Goal: Navigation & Orientation: Find specific page/section

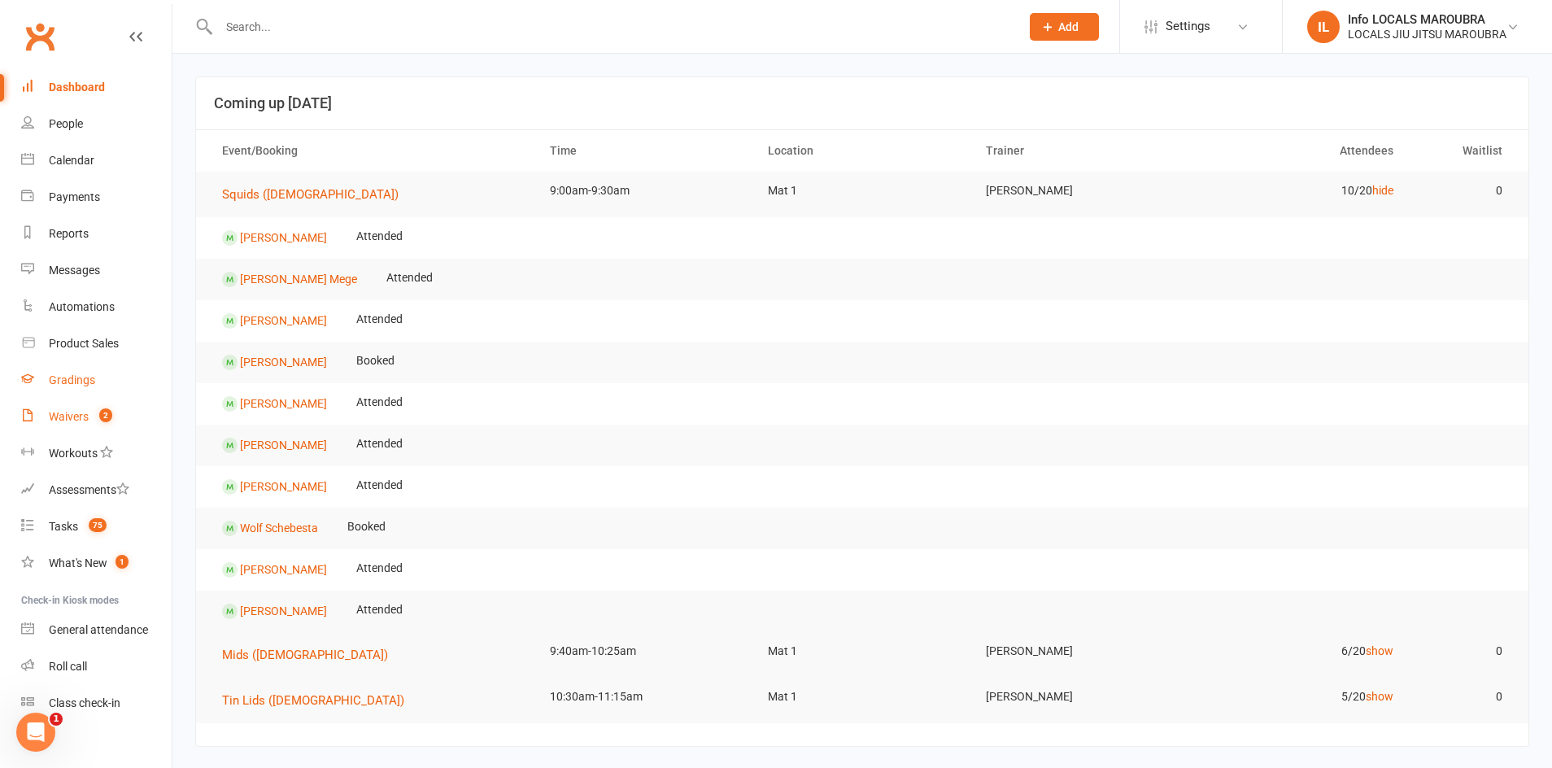
drag, startPoint x: 75, startPoint y: 401, endPoint x: 94, endPoint y: 386, distance: 23.8
click at [75, 400] on link "Waivers 2" at bounding box center [96, 417] width 150 height 37
select select "25"
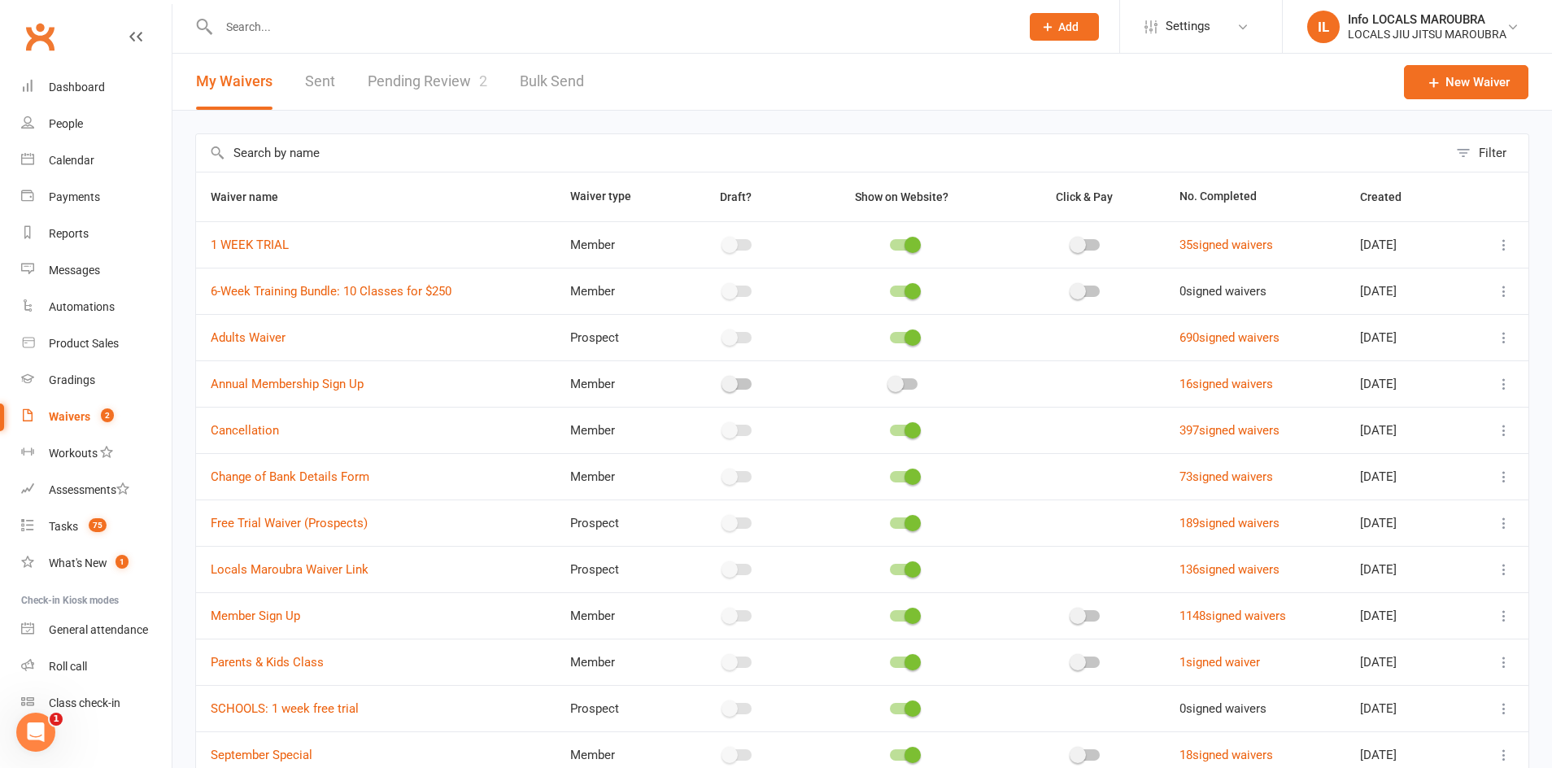
click at [493, 66] on div "My Waivers Sent Pending Review 2 Bulk Send" at bounding box center [389, 82] width 435 height 56
click at [482, 80] on span "2" at bounding box center [483, 80] width 8 height 17
select select "25"
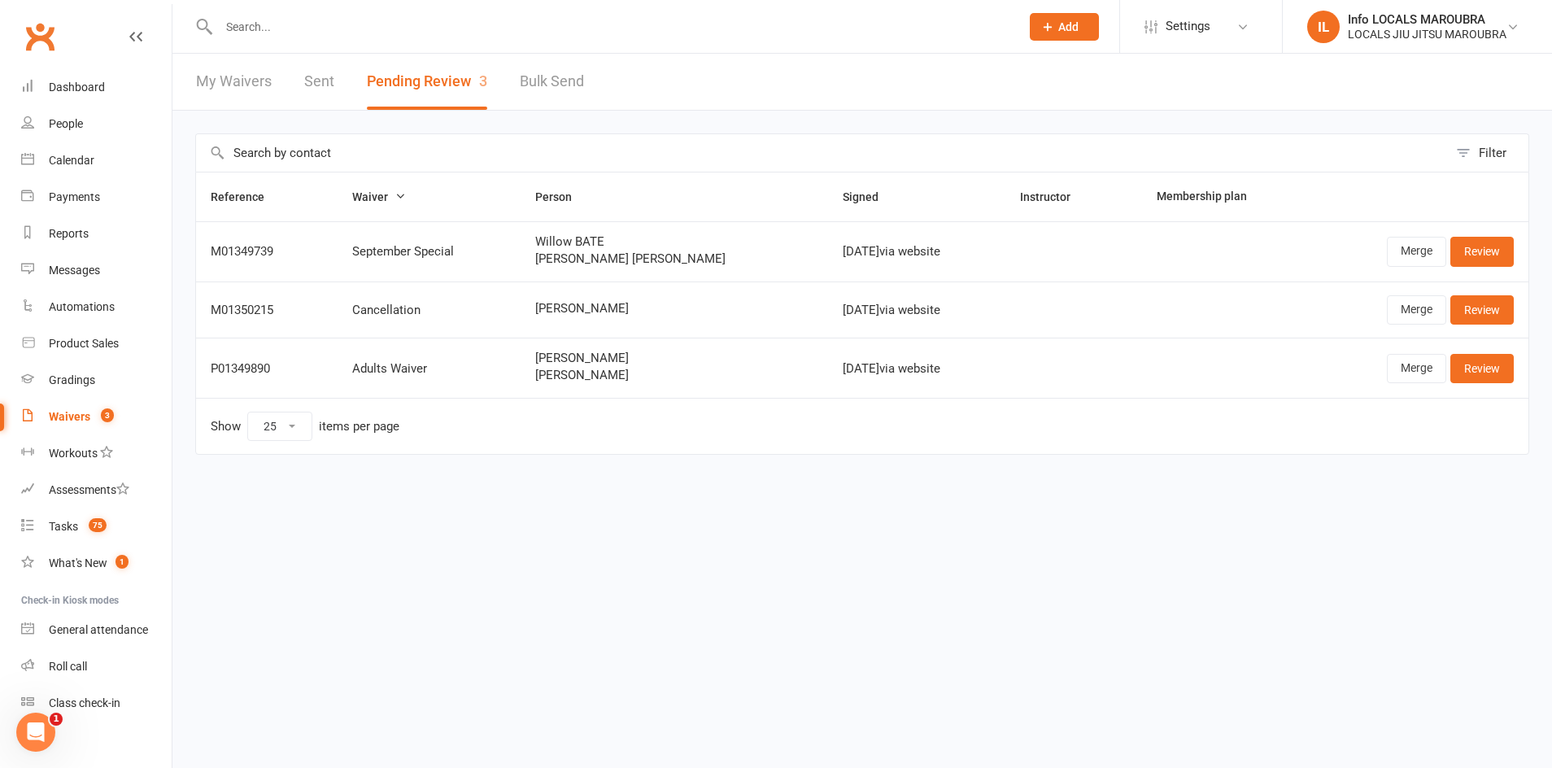
click at [386, 27] on input "text" at bounding box center [611, 26] width 795 height 23
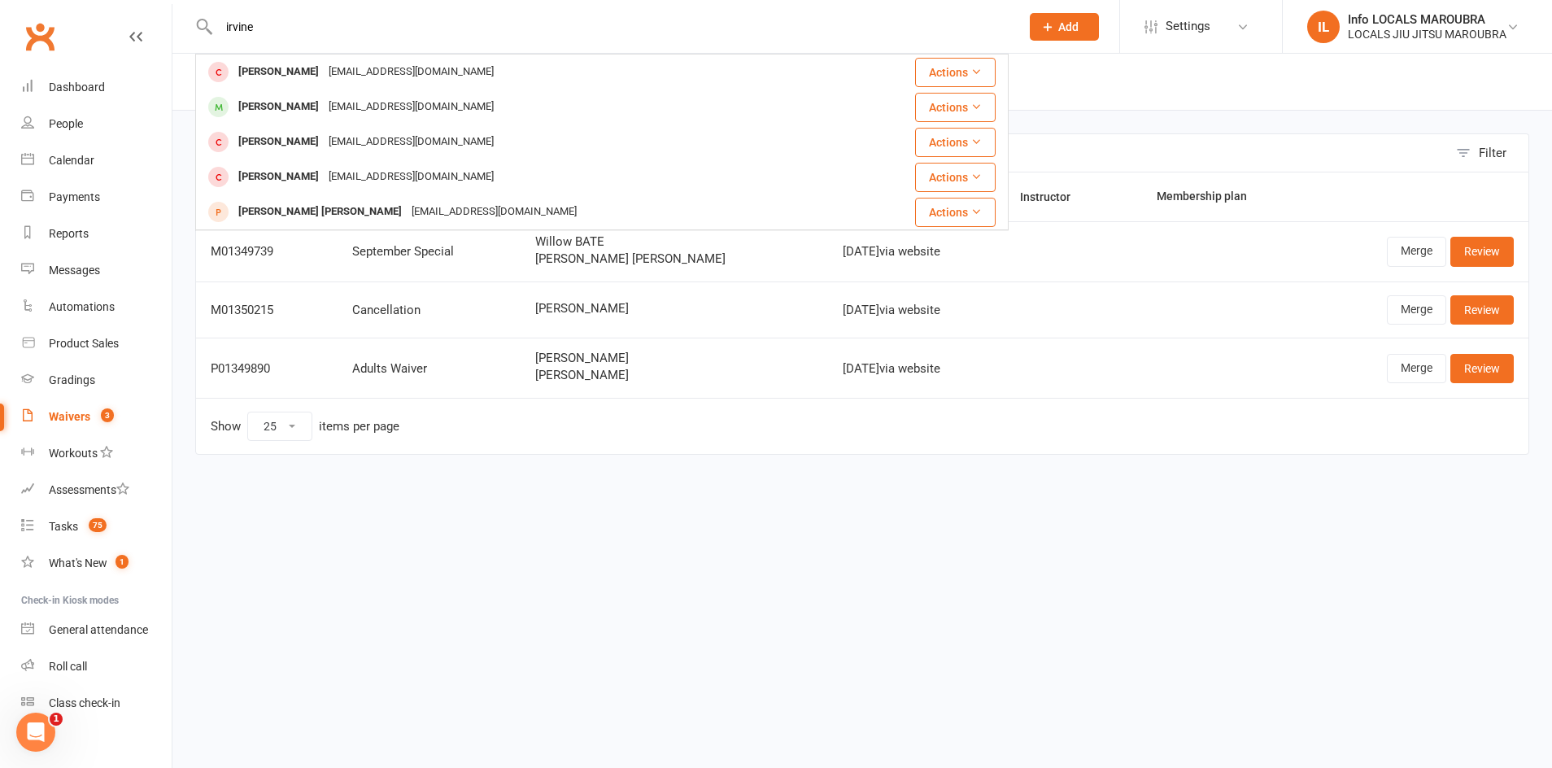
type input "irvine"
click at [81, 401] on link "Waivers 3" at bounding box center [96, 417] width 150 height 37
select select "25"
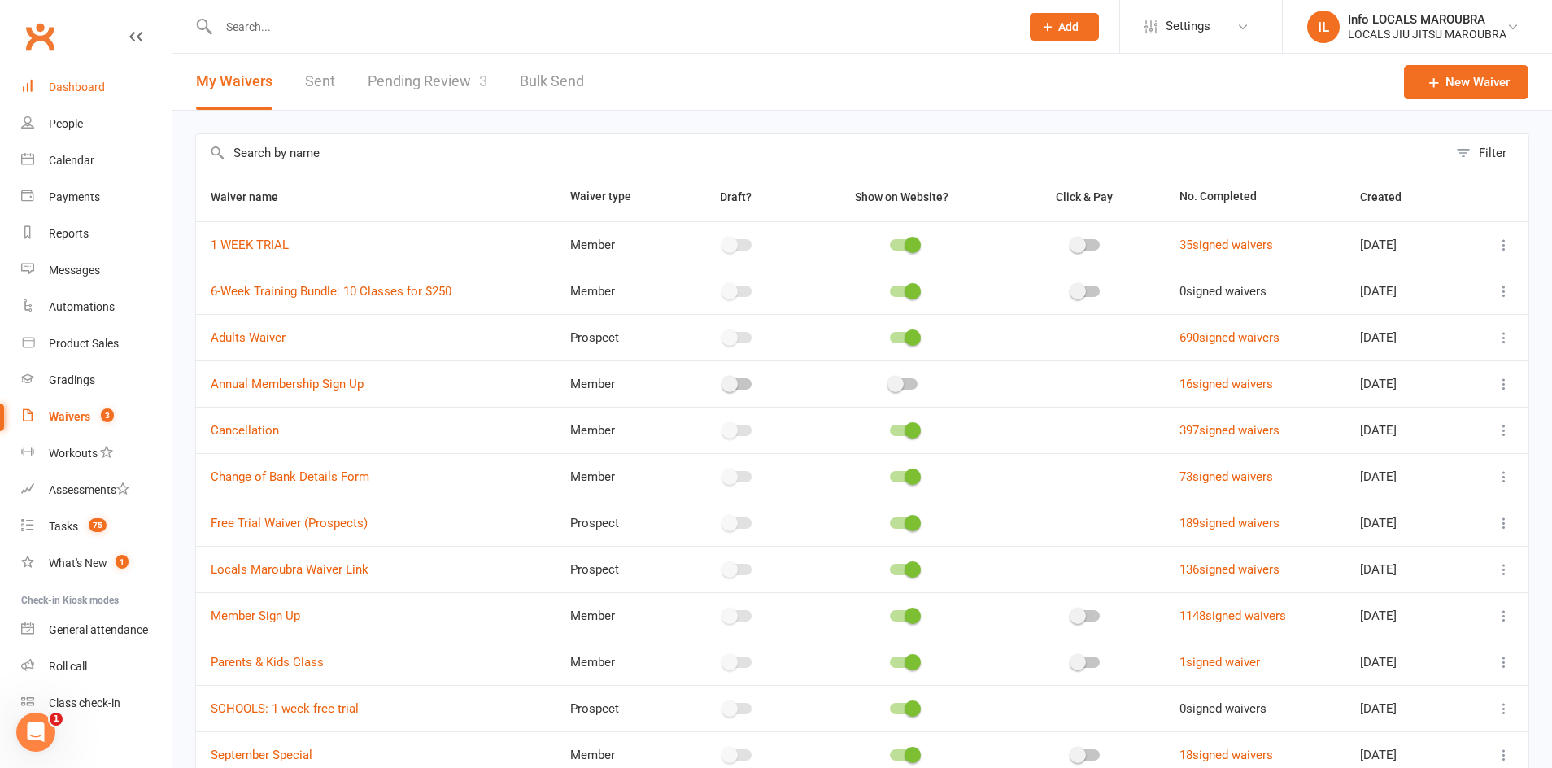
click at [118, 88] on link "Dashboard" at bounding box center [96, 87] width 150 height 37
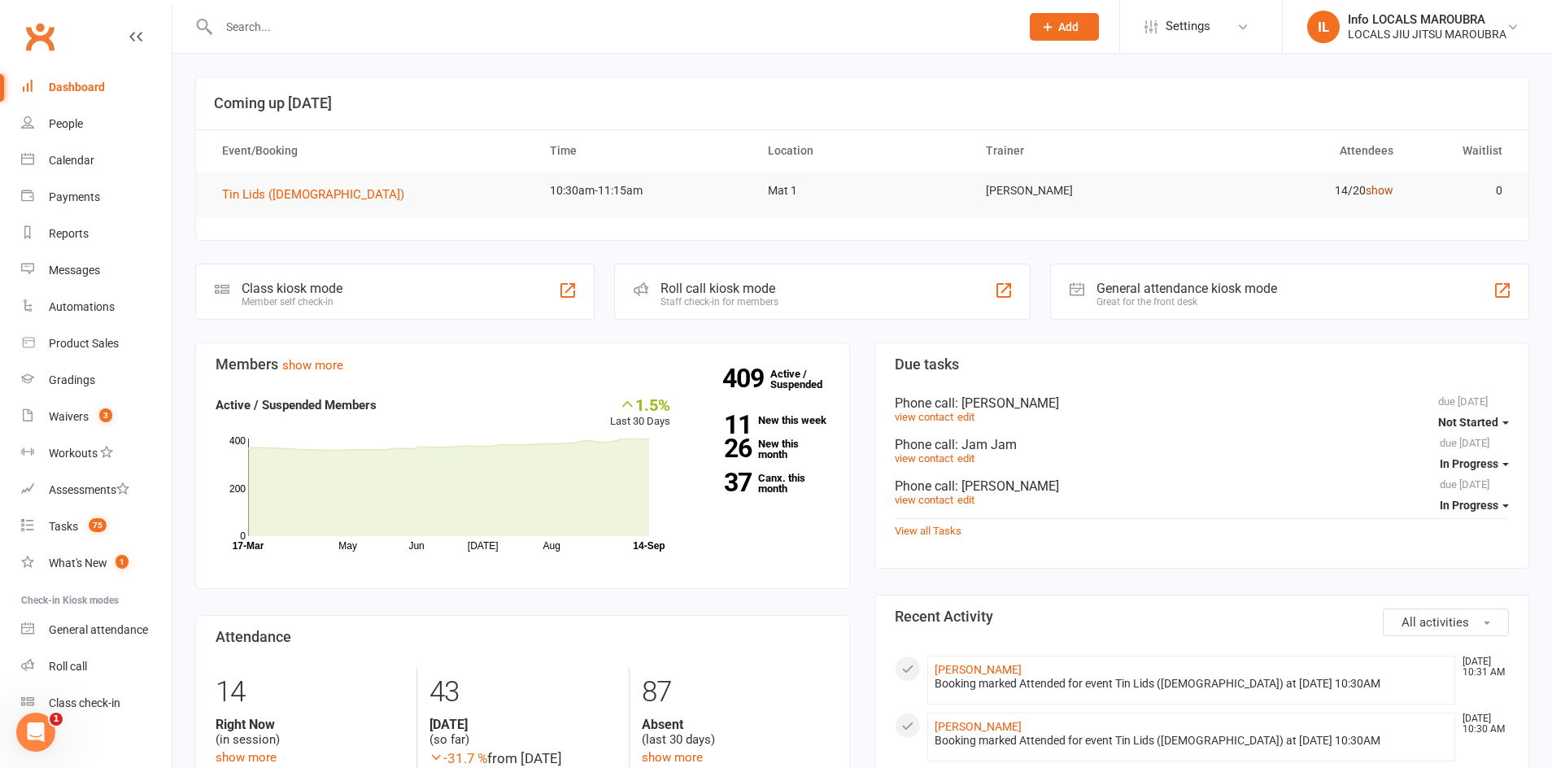
click at [1388, 186] on link "show" at bounding box center [1380, 190] width 28 height 13
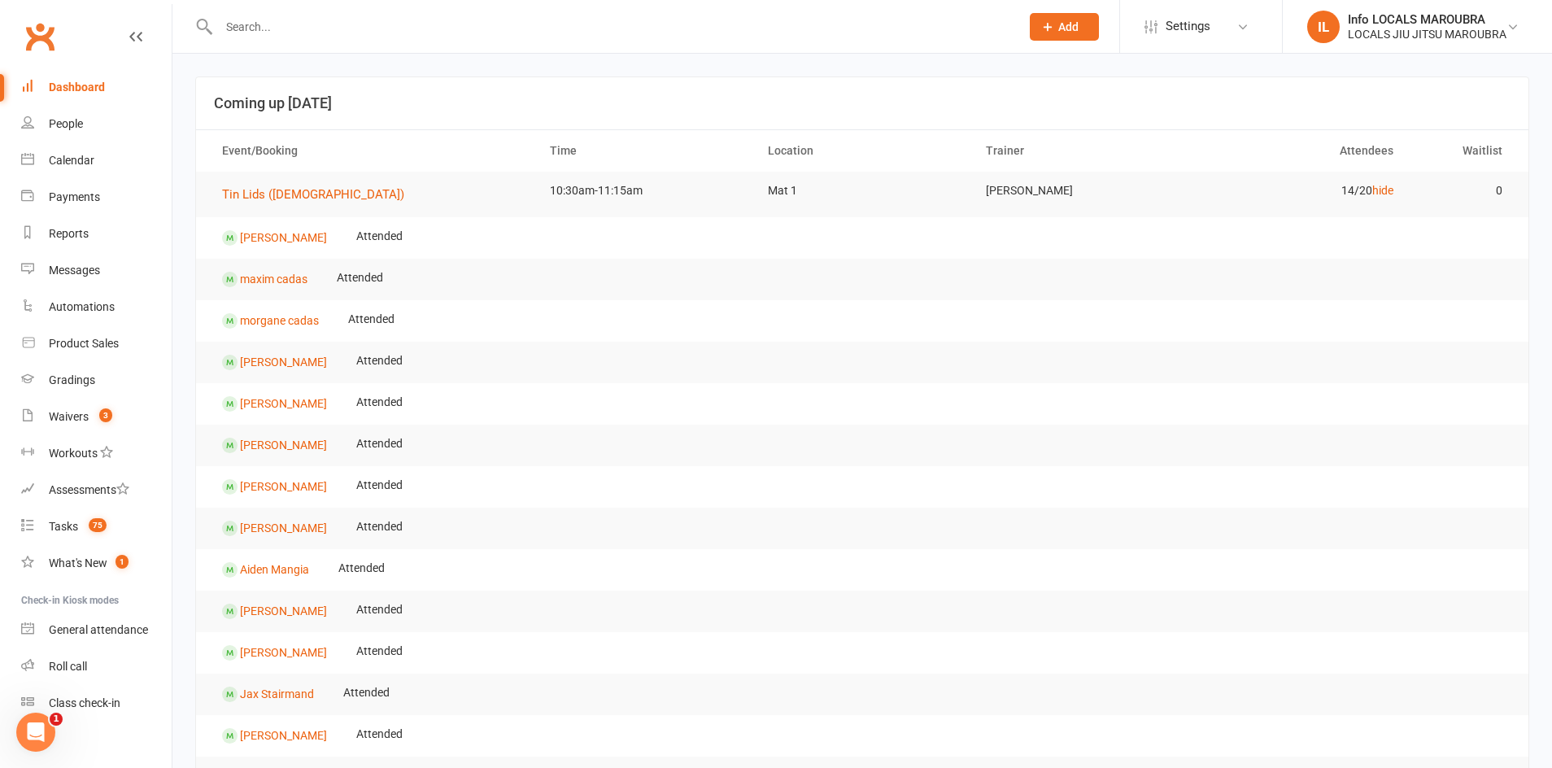
click at [1391, 184] on link "hide" at bounding box center [1382, 190] width 21 height 13
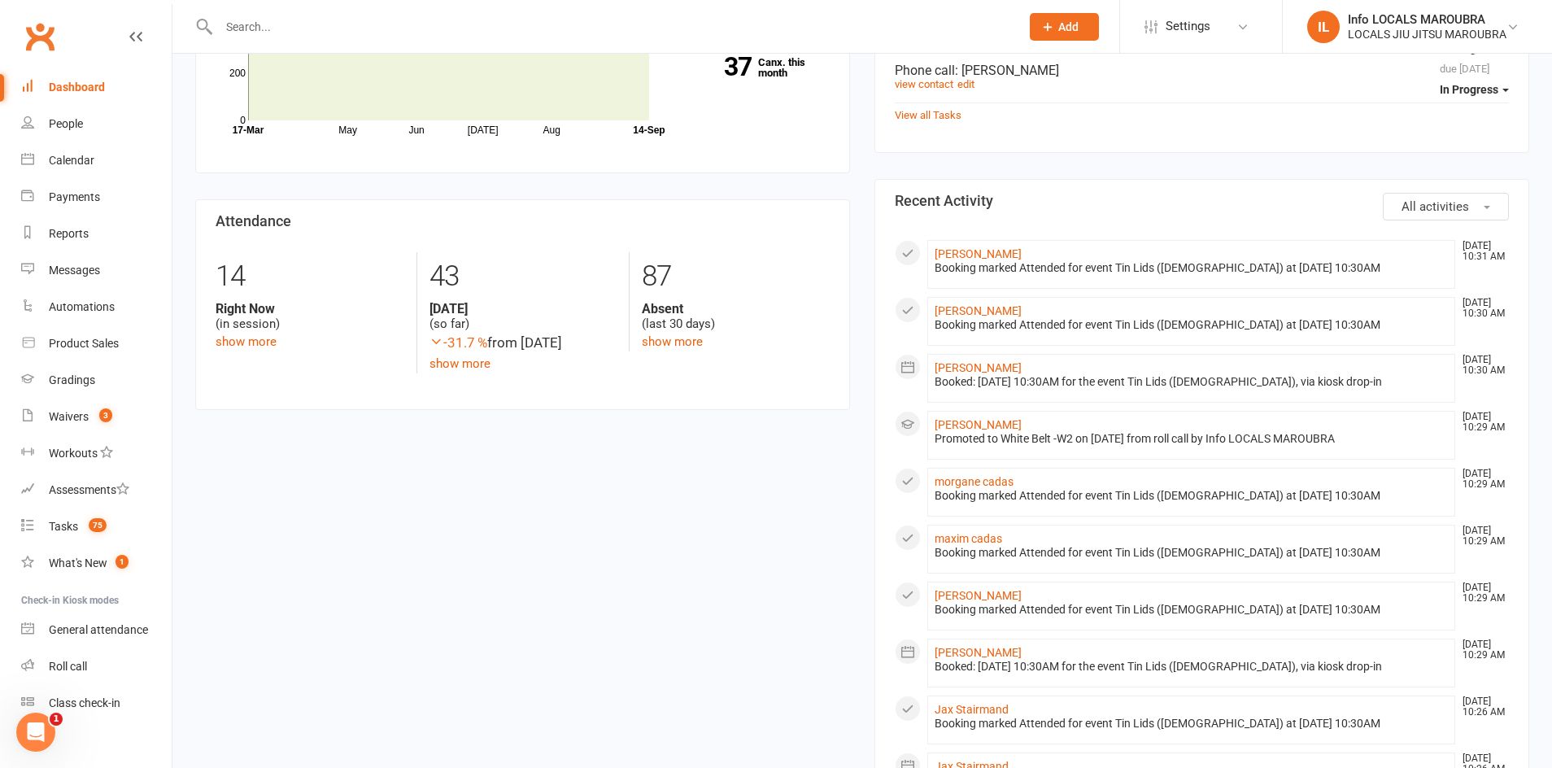
scroll to position [556, 0]
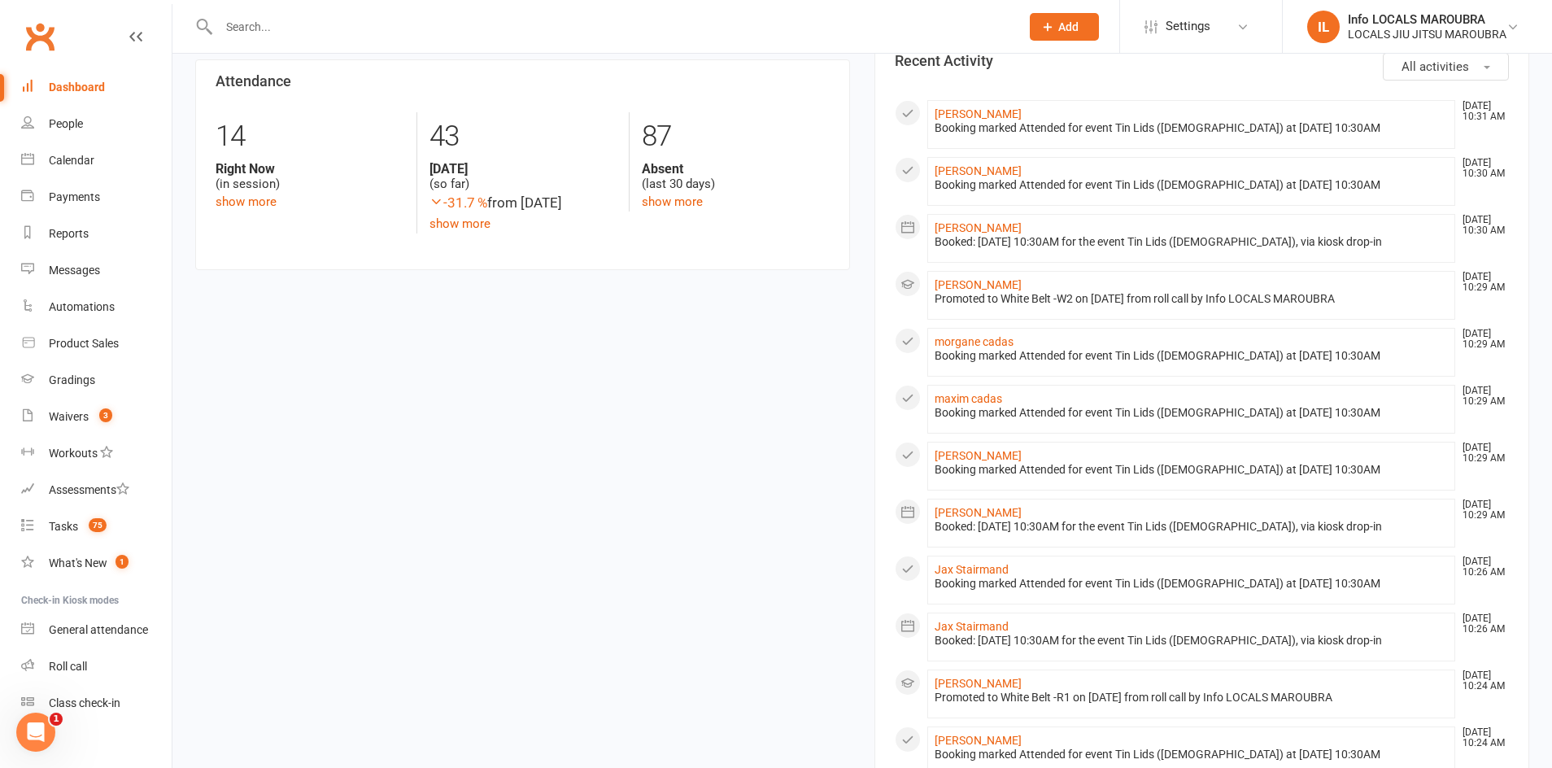
click at [95, 91] on div "Dashboard" at bounding box center [77, 87] width 56 height 13
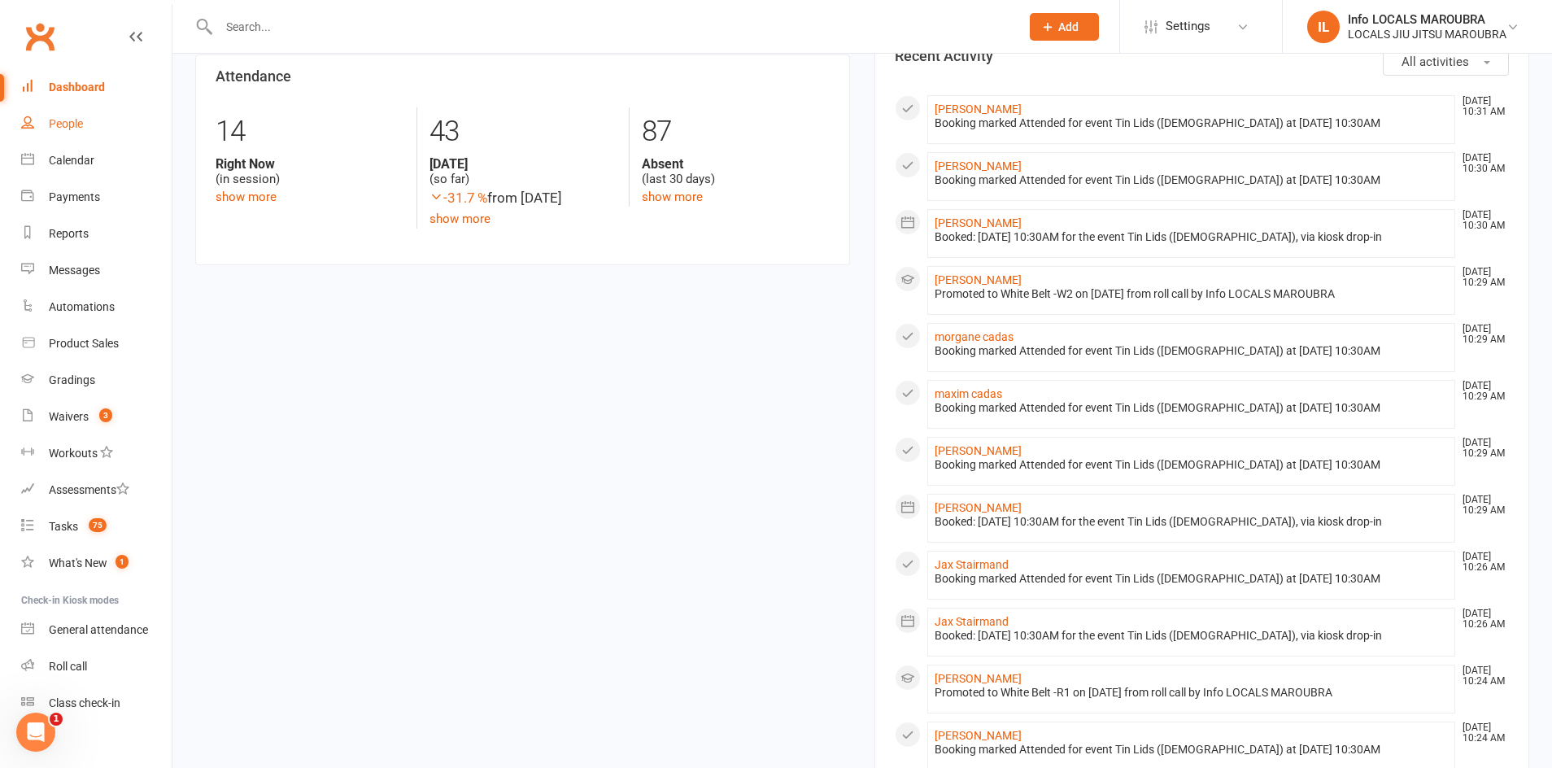
scroll to position [562, 0]
click at [174, 99] on div "Coming up [DATE] Event/Booking Time Location Trainer Attendees Waitlist Tin Lid…" at bounding box center [861, 390] width 1379 height 1797
click at [84, 135] on link "People" at bounding box center [96, 124] width 150 height 37
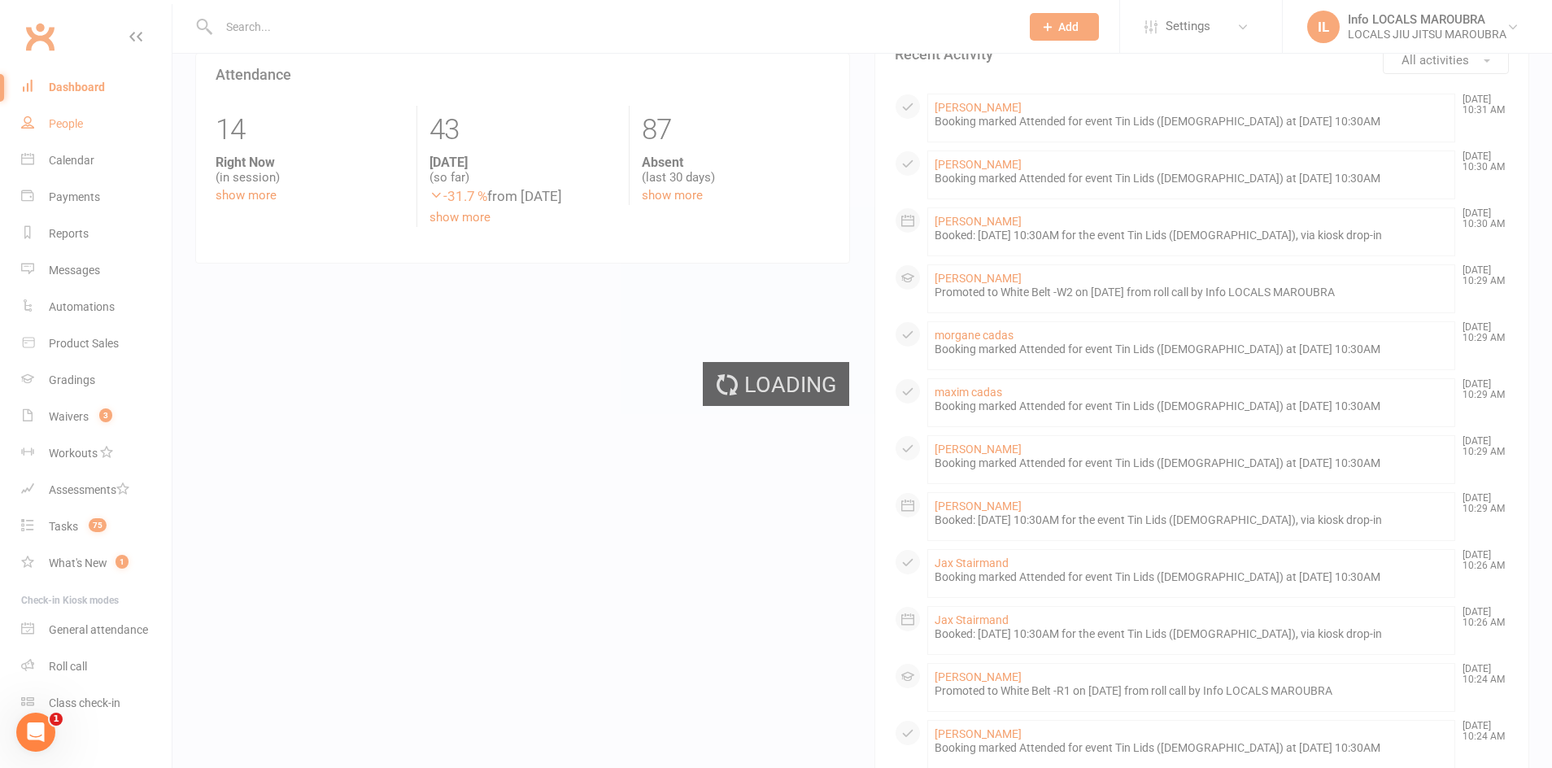
select select "100"
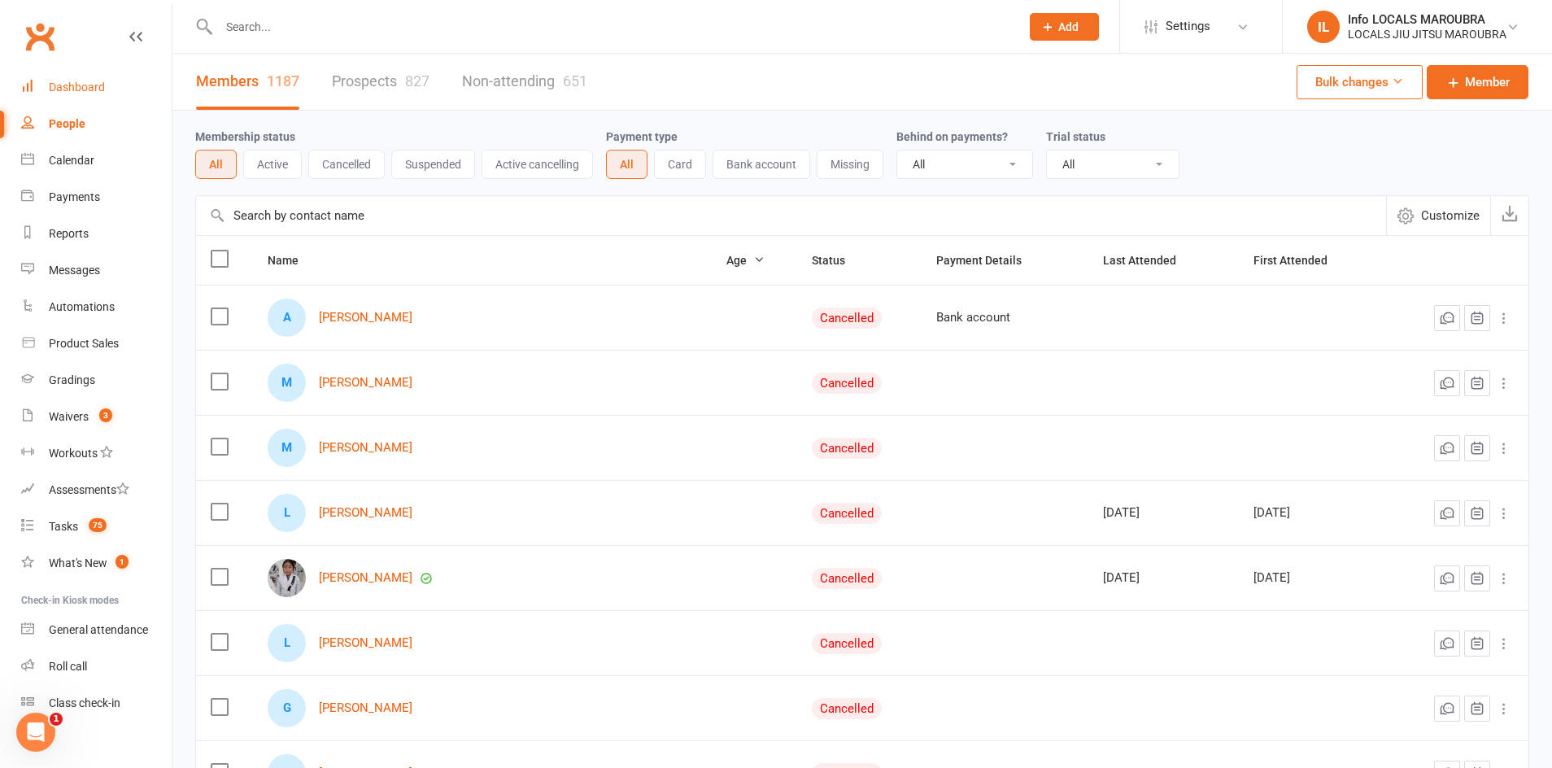
click at [137, 95] on link "Dashboard" at bounding box center [96, 87] width 150 height 37
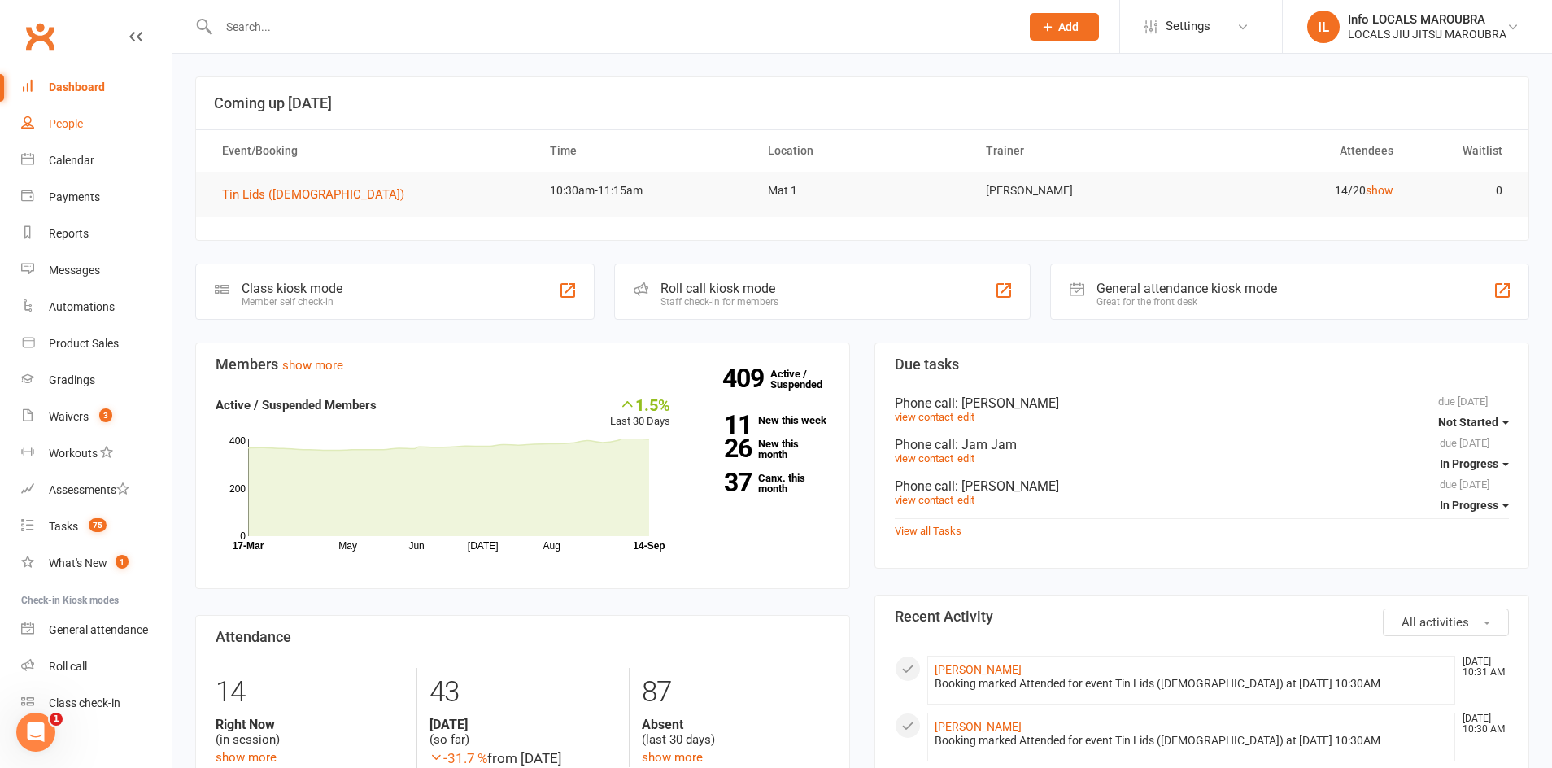
click at [102, 129] on link "People" at bounding box center [96, 124] width 150 height 37
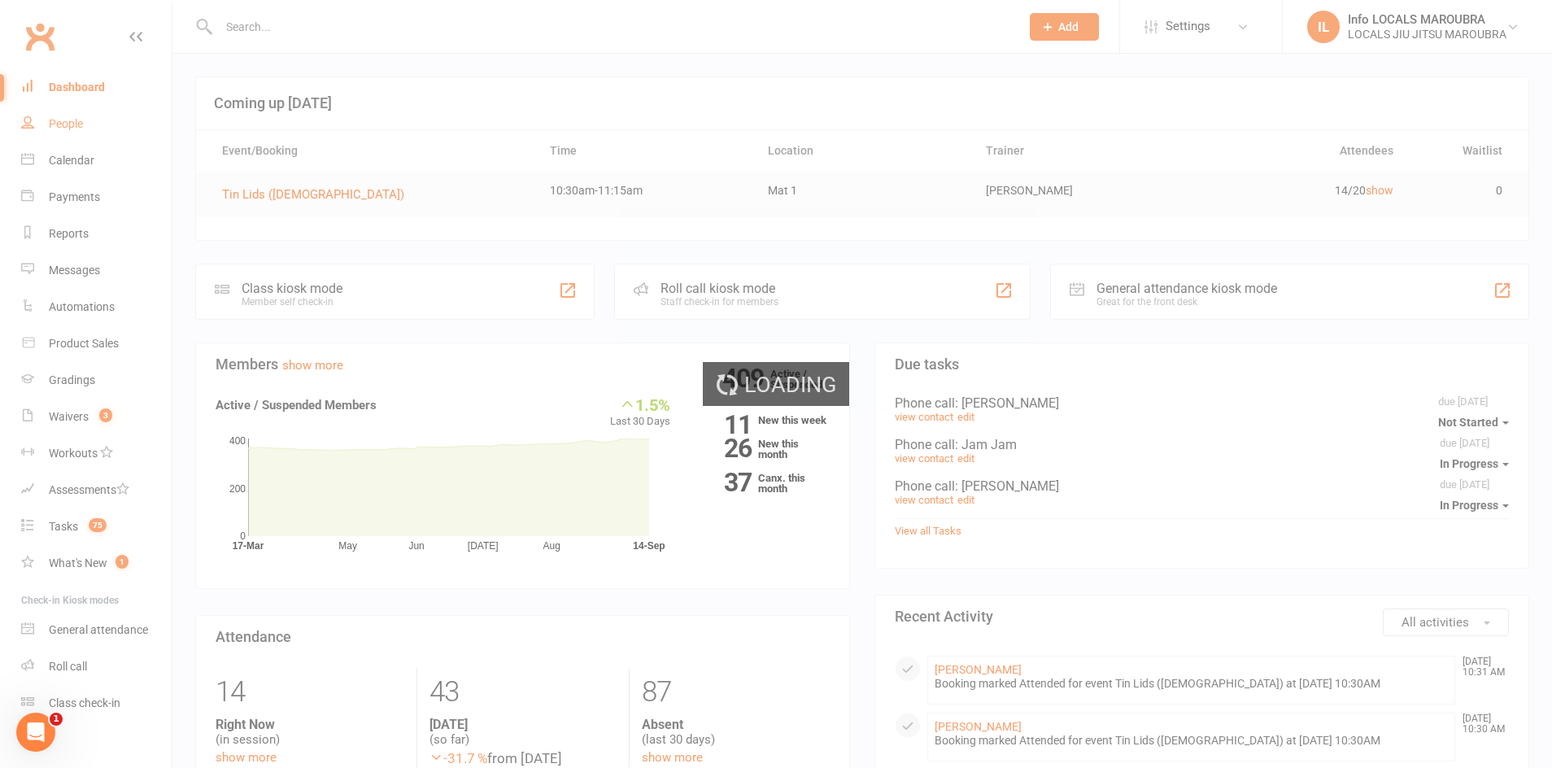
select select "100"
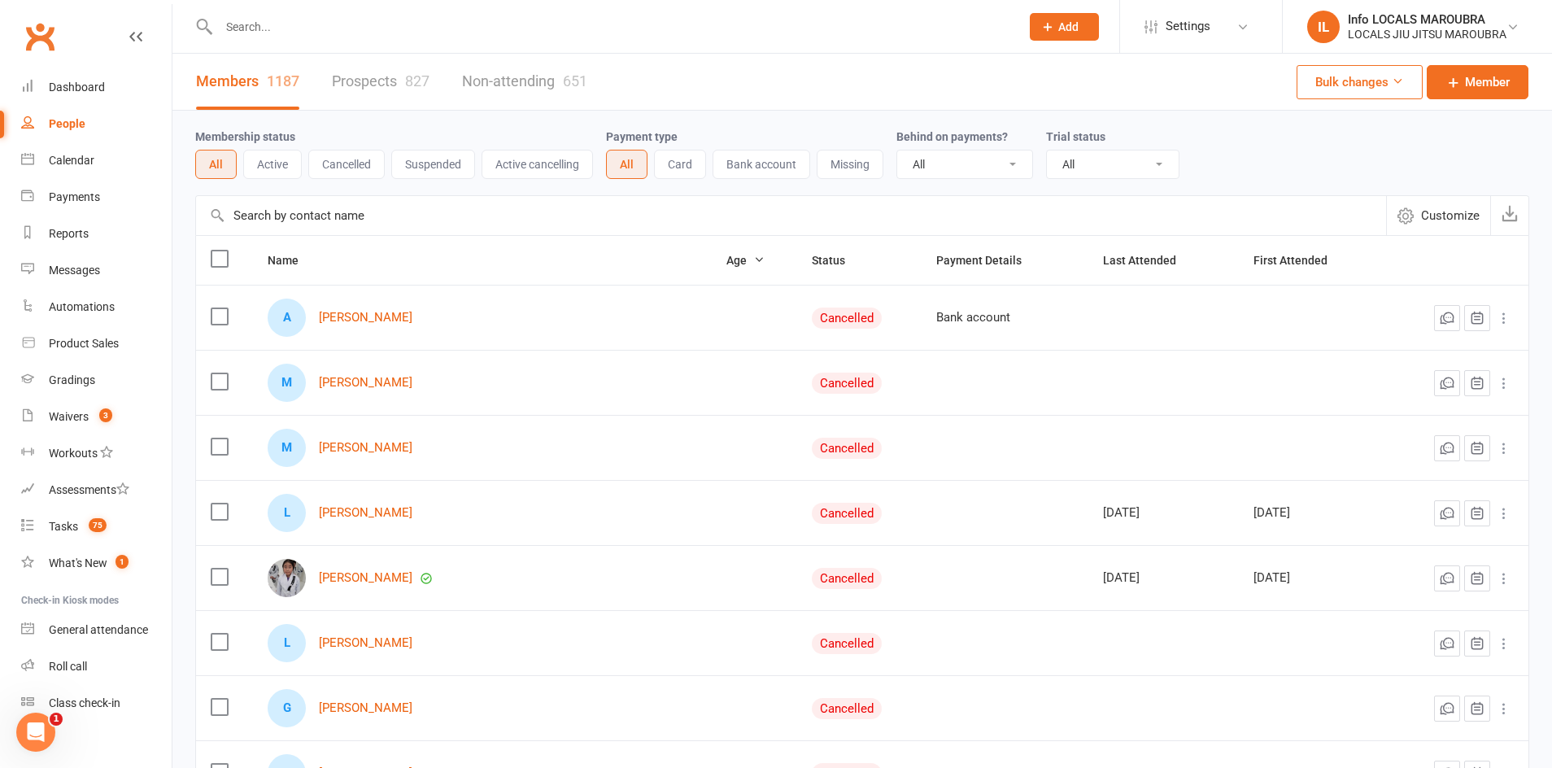
click at [922, 305] on td "Bank account" at bounding box center [1005, 317] width 167 height 65
click at [521, 113] on div "Membership status All Active Cancelled Suspended Active cancelling Payment type…" at bounding box center [862, 153] width 1334 height 85
click at [742, 111] on div "Membership status All Active Cancelled Suspended Active cancelling Payment type…" at bounding box center [862, 153] width 1334 height 85
click at [698, 107] on div "Members 1187 Prospects 827 Non-attending 651 Bulk changes Member" at bounding box center [861, 82] width 1379 height 57
